Goal: Task Accomplishment & Management: Manage account settings

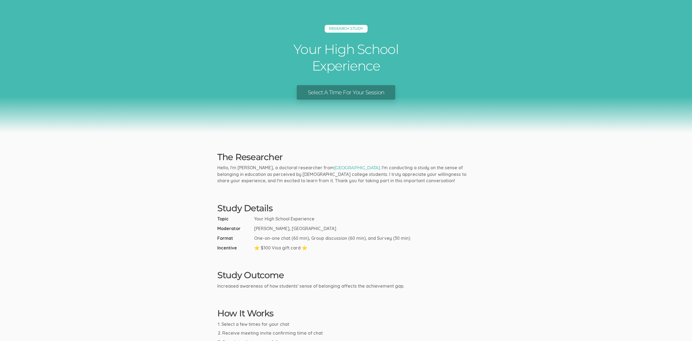
click at [382, 95] on link "Select A Time For Your Session" at bounding box center [346, 92] width 99 height 15
click at [141, 123] on div "Research Study Your High School Experience Select A Time For Your Session" at bounding box center [346, 66] width 692 height 133
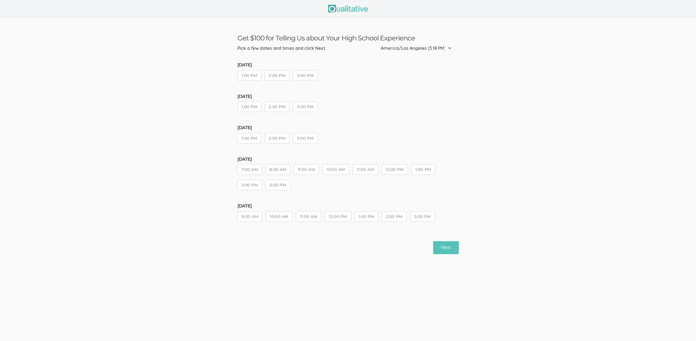
drag, startPoint x: 331, startPoint y: 171, endPoint x: 336, endPoint y: 172, distance: 5.7
click at [331, 171] on button "10:00 AM" at bounding box center [335, 169] width 27 height 11
click at [455, 253] on button "Next" at bounding box center [445, 247] width 25 height 13
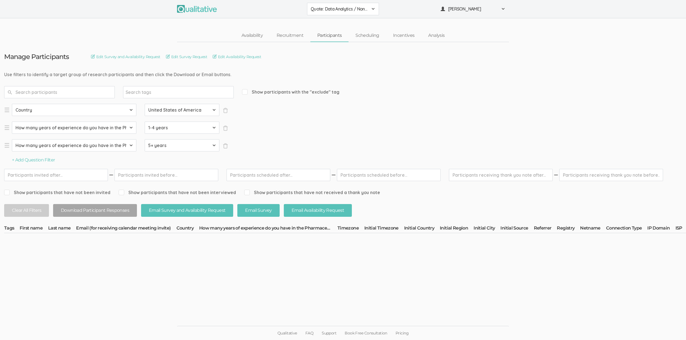
click at [354, 129] on form "Select Question Country How many years of experience do you have in the Pharmac…" at bounding box center [629, 133] width 1250 height 59
click at [314, 123] on form "Select Question Country How many years of experience do you have in the Pharmac…" at bounding box center [629, 133] width 1250 height 59
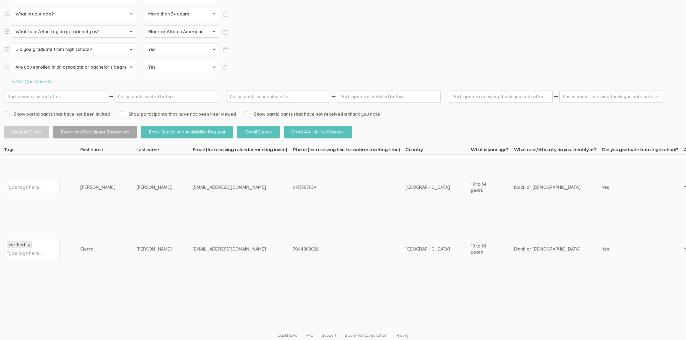
scroll to position [133, 0]
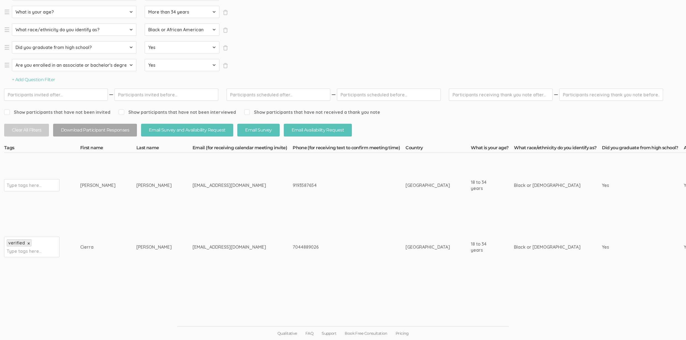
click at [33, 180] on div "Type tags here..." at bounding box center [31, 185] width 55 height 12
type input "verified"
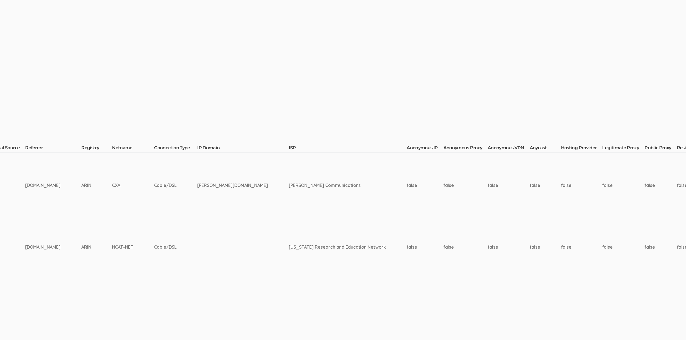
scroll to position [133, 1751]
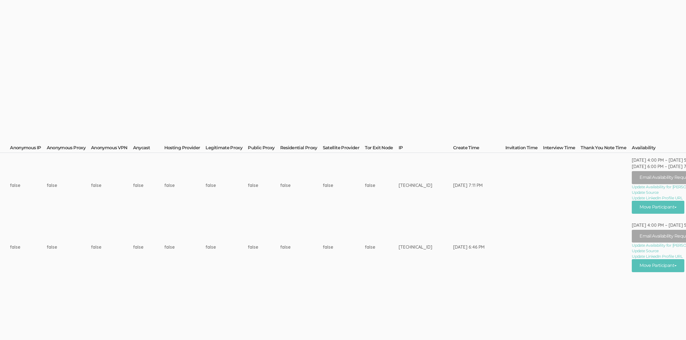
click at [581, 198] on td "Aug 31, 4:31 PM" at bounding box center [606, 185] width 51 height 65
click at [556, 203] on td "Aug 31, 4:31 PM" at bounding box center [562, 185] width 38 height 65
click at [636, 206] on button "Move Participant" at bounding box center [658, 207] width 53 height 13
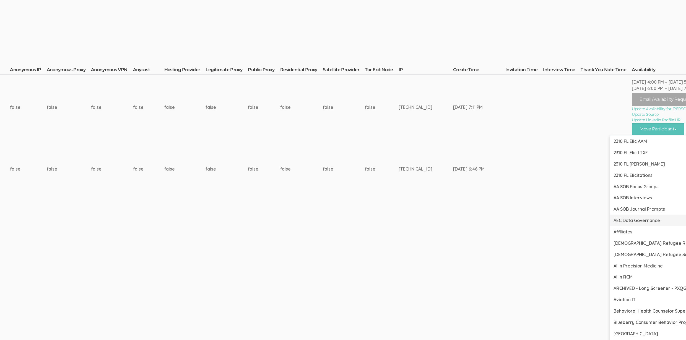
scroll to position [212, 1751]
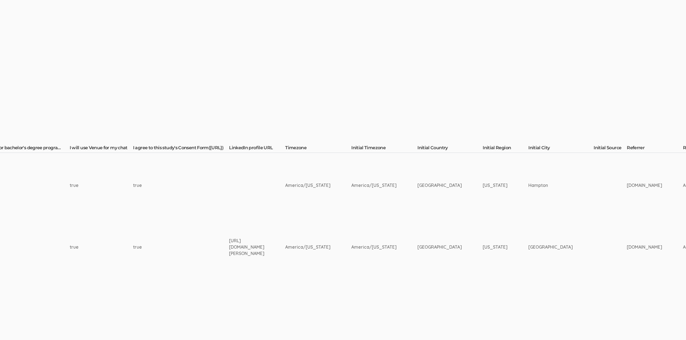
scroll to position [133, 0]
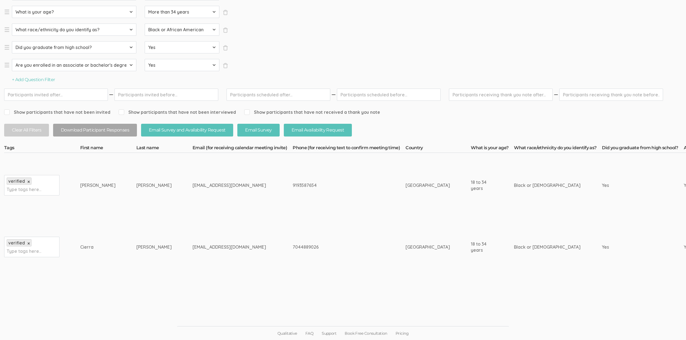
drag, startPoint x: 135, startPoint y: 184, endPoint x: 75, endPoint y: 188, distance: 59.6
copy tr "Type tags here... Marcus Greene"
click at [211, 190] on td "marcusgreene052@gmail.com" at bounding box center [243, 185] width 100 height 65
drag, startPoint x: 136, startPoint y: 183, endPoint x: 82, endPoint y: 185, distance: 54.0
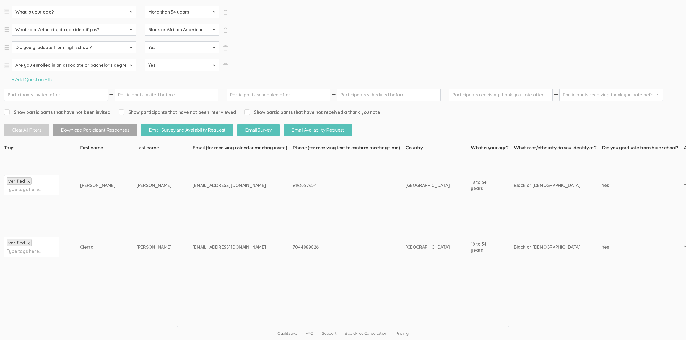
click at [82, 185] on div "Marcus" at bounding box center [97, 185] width 35 height 6
drag, startPoint x: 77, startPoint y: 185, endPoint x: 127, endPoint y: 185, distance: 49.5
click at [136, 186] on div "Greene" at bounding box center [153, 185] width 35 height 6
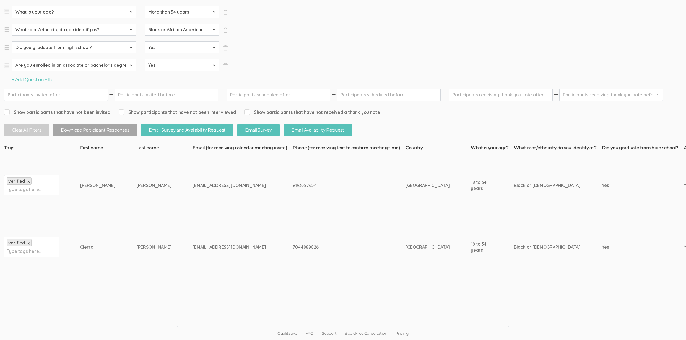
drag, startPoint x: 133, startPoint y: 185, endPoint x: 80, endPoint y: 185, distance: 52.6
click at [81, 185] on div "Marcus" at bounding box center [97, 185] width 35 height 6
drag, startPoint x: 81, startPoint y: 184, endPoint x: 138, endPoint y: 185, distance: 56.5
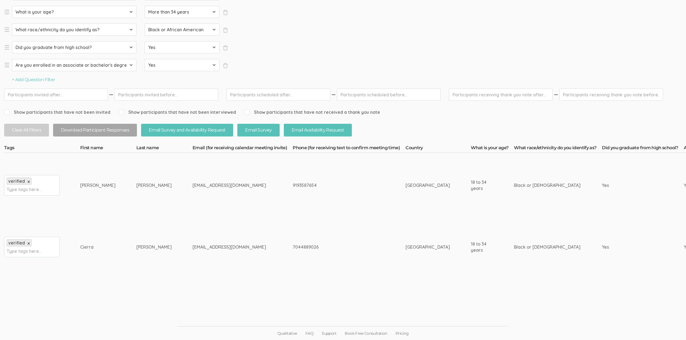
copy tr "Marcus Greene"
drag, startPoint x: 170, startPoint y: 292, endPoint x: 170, endPoint y: 295, distance: 2.8
click at [193, 186] on div "marcusgreene052@gmail.com" at bounding box center [232, 185] width 79 height 6
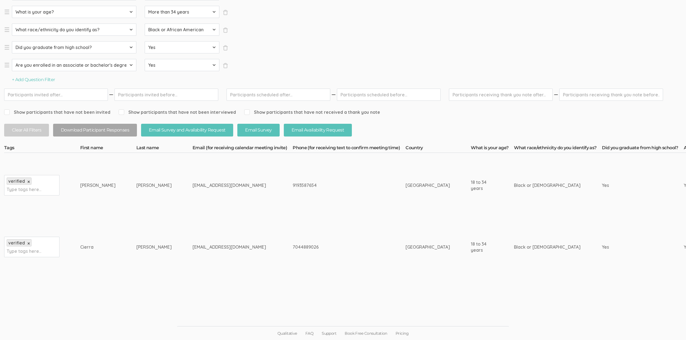
copy div "marcusgreene052"
click at [293, 255] on td "7044889026" at bounding box center [349, 247] width 113 height 59
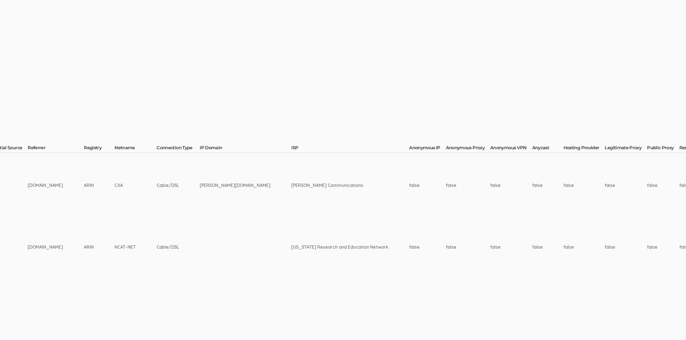
scroll to position [133, 1751]
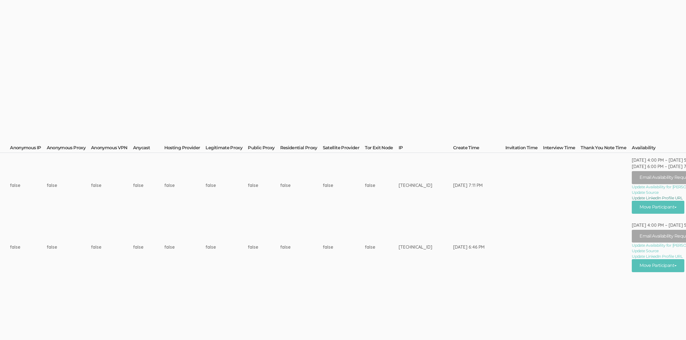
click at [633, 196] on link "Update LinkedIn Profile URL" at bounding box center [667, 198] width 71 height 6
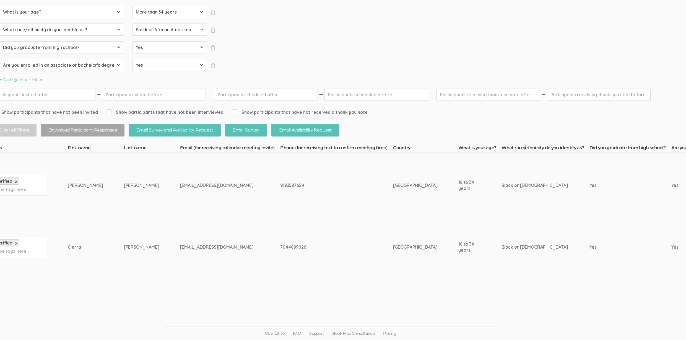
scroll to position [133, 0]
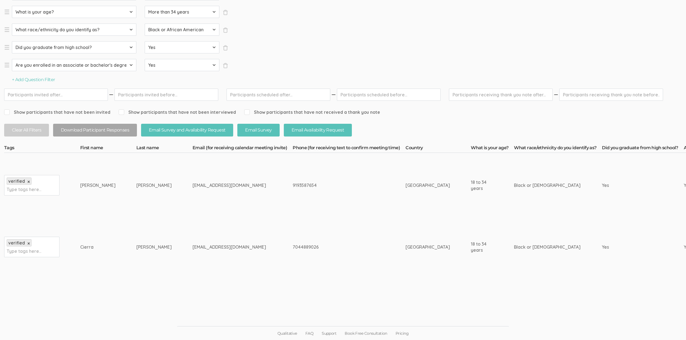
click at [28, 181] on link "×" at bounding box center [28, 181] width 2 height 5
click at [216, 194] on td "marcusgreene052@gmail.com" at bounding box center [243, 185] width 100 height 65
click at [293, 200] on td "9193587654" at bounding box center [349, 185] width 113 height 65
click at [315, 201] on td "9193587654" at bounding box center [349, 185] width 113 height 65
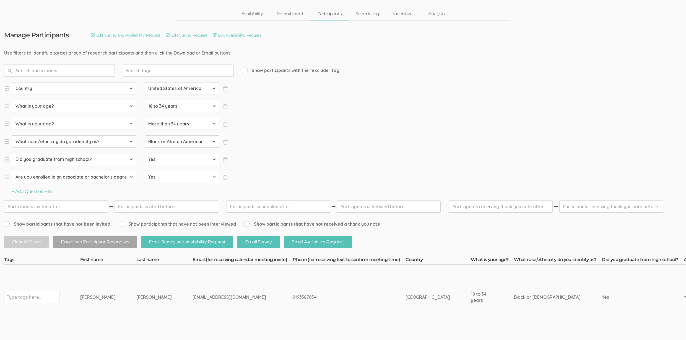
scroll to position [0, 0]
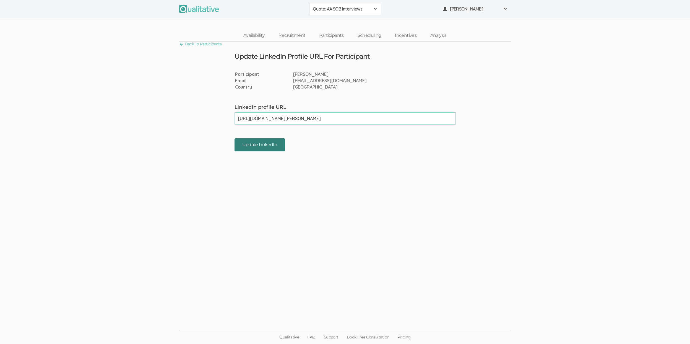
type input "https://www.linkedin.com/in/marcus-greene-b18a7931b/"
click at [250, 145] on input "Update LinkedIn" at bounding box center [260, 144] width 50 height 13
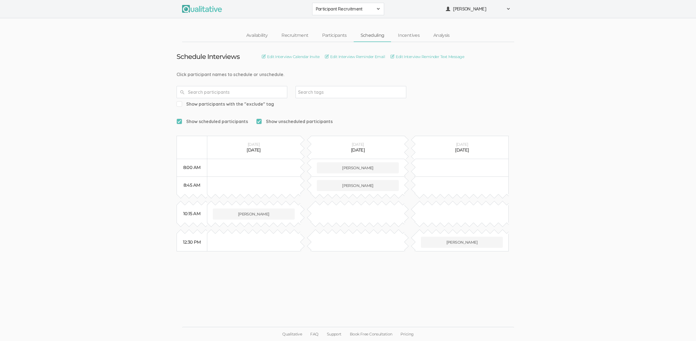
click at [49, 153] on ui-view "Schedule Interviews Edit Interview Calendar Invite Edit Interview Reminder Emai…" at bounding box center [348, 170] width 696 height 257
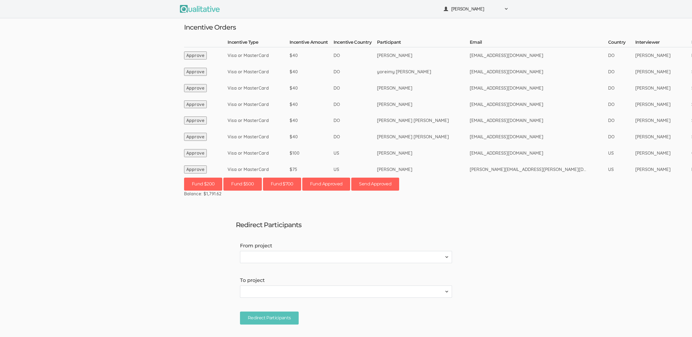
click at [43, 152] on ui-view "[PERSON_NAME] Project Workspace Profile Organization Settings" at bounding box center [346, 168] width 692 height 337
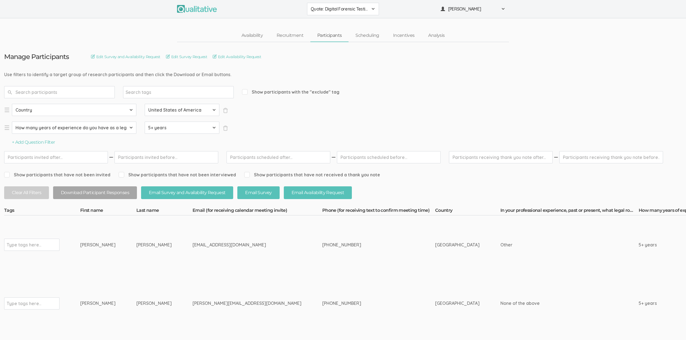
drag, startPoint x: 130, startPoint y: 244, endPoint x: 74, endPoint y: 247, distance: 56.3
copy tr "Type tags here... liza martinez"
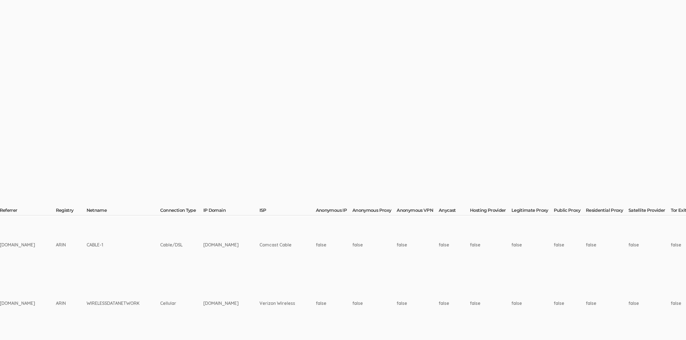
scroll to position [0, 1643]
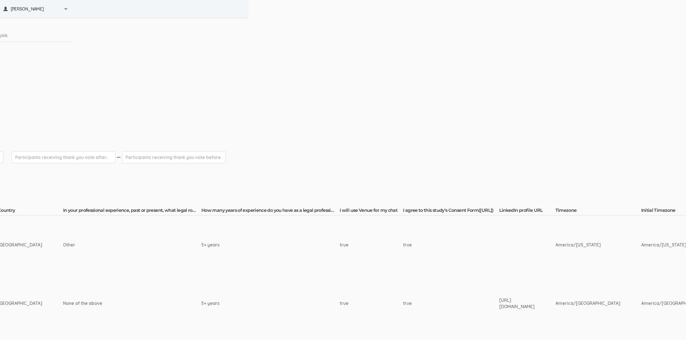
scroll to position [0, 0]
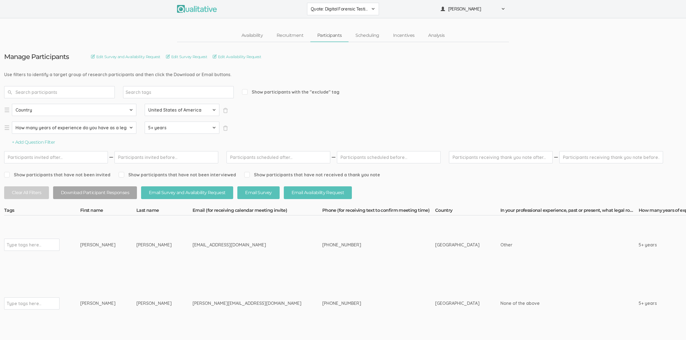
click at [193, 263] on td "lizamartinez227@gmail.com" at bounding box center [258, 244] width 130 height 59
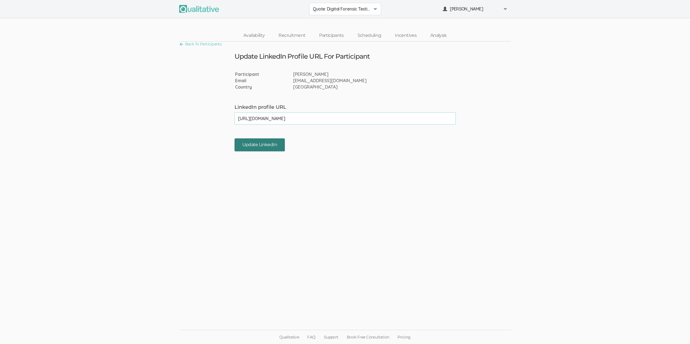
type input "[URL][DOMAIN_NAME]"
click at [271, 146] on input "Update LinkedIn" at bounding box center [260, 144] width 50 height 13
